Goal: Check status: Check status

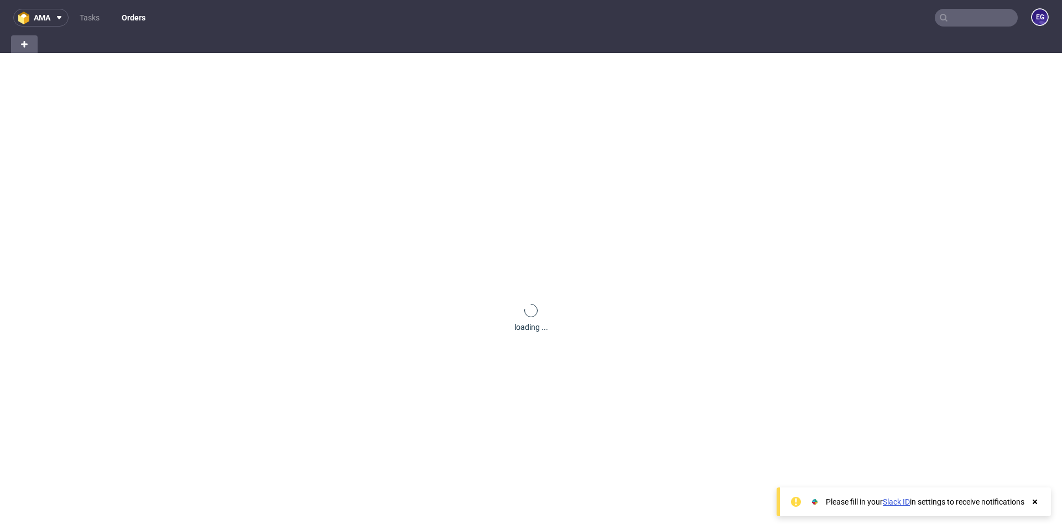
click at [958, 15] on input "text" at bounding box center [976, 18] width 83 height 18
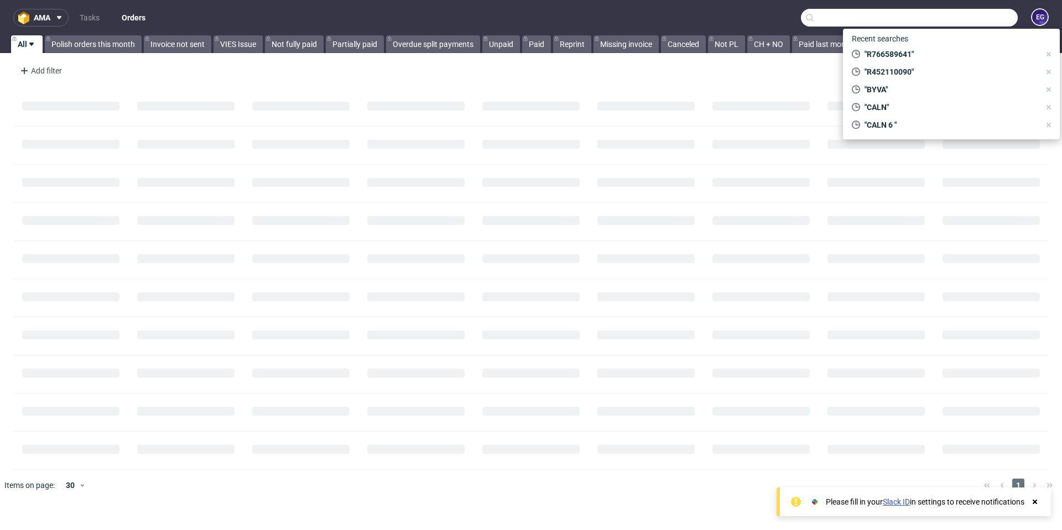
paste input "R414324077"
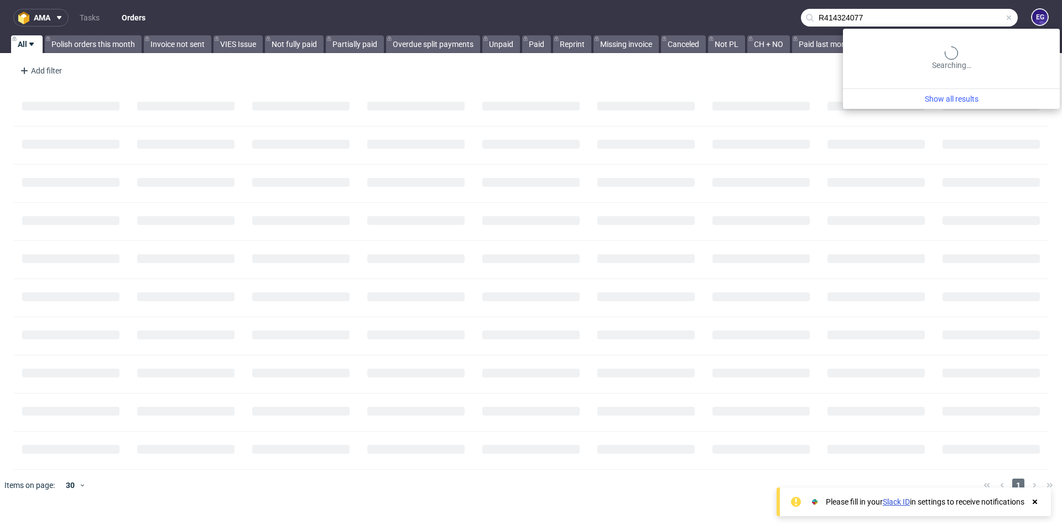
type input "R414324077"
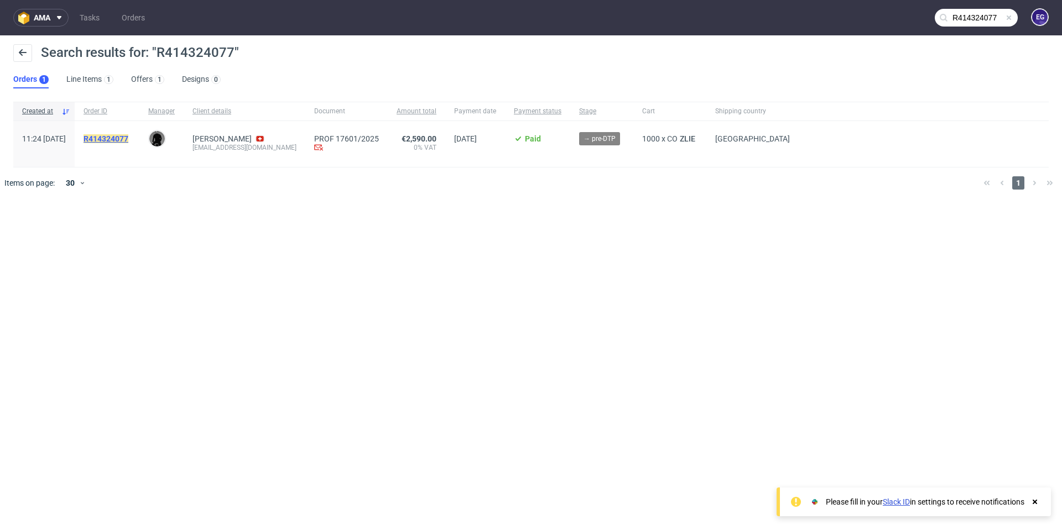
click at [128, 140] on mark "R414324077" at bounding box center [106, 138] width 45 height 9
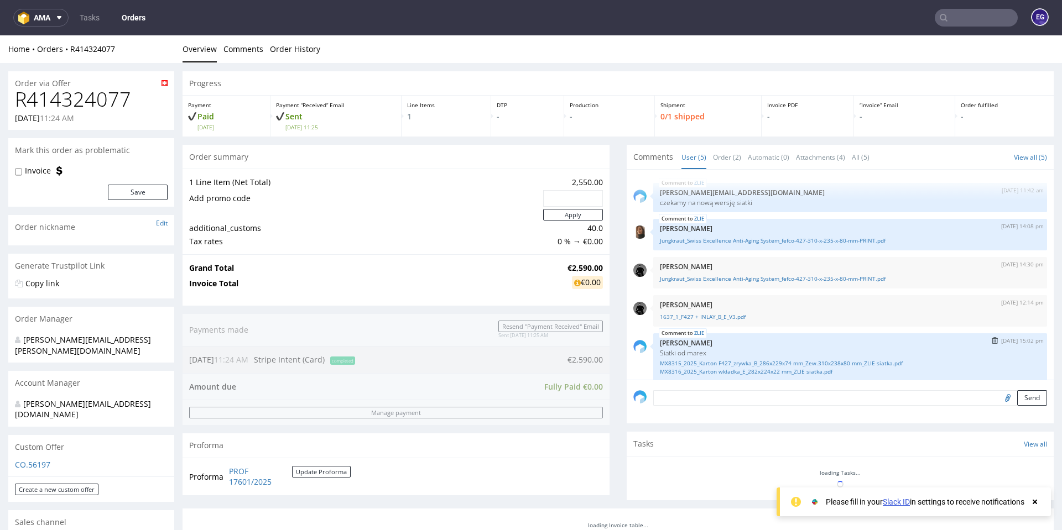
scroll to position [8, 0]
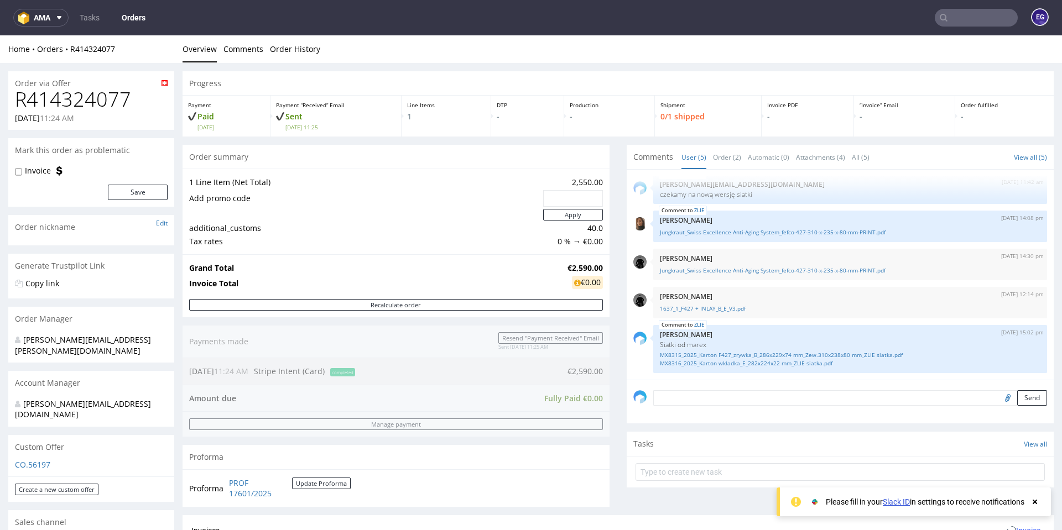
click at [756, 374] on div "ZLIE [DATE] 11:42 am [PERSON_NAME][EMAIL_ADDRESS][DOMAIN_NAME] czekamy na nową …" at bounding box center [843, 278] width 420 height 204
click at [757, 369] on div "ZLIE [DATE] 15:02 pm [PERSON_NAME] od marex MX8315_2025_Karton F427_zrywka_B_28…" at bounding box center [850, 349] width 394 height 48
click at [759, 366] on link "MX8316_2025_Karton wkładka_E_282x224x22 mm_ZLIE siatka.pdf" at bounding box center [850, 363] width 380 height 8
